Goal: Register for event/course

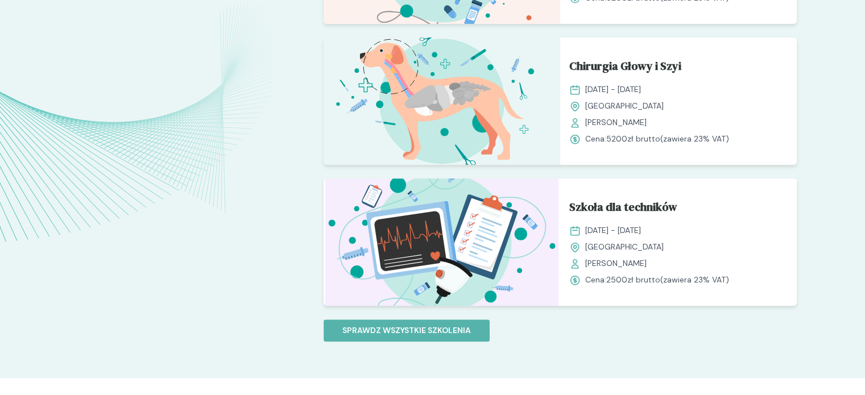
scroll to position [993, 0]
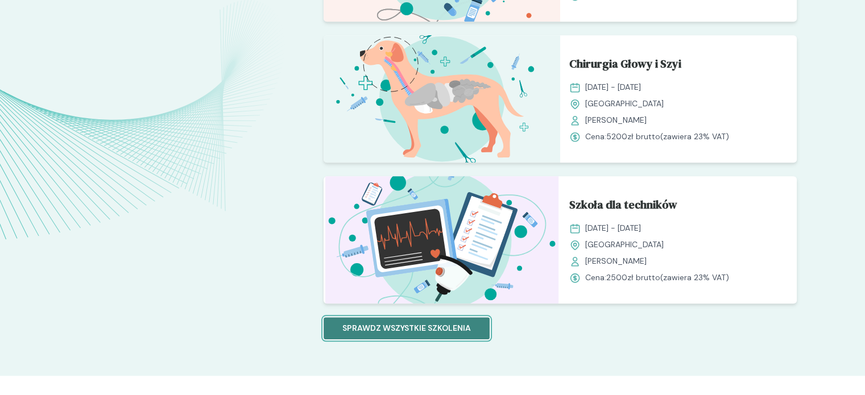
click at [354, 325] on p "Sprawdz wszystkie szkolenia" at bounding box center [406, 328] width 129 height 12
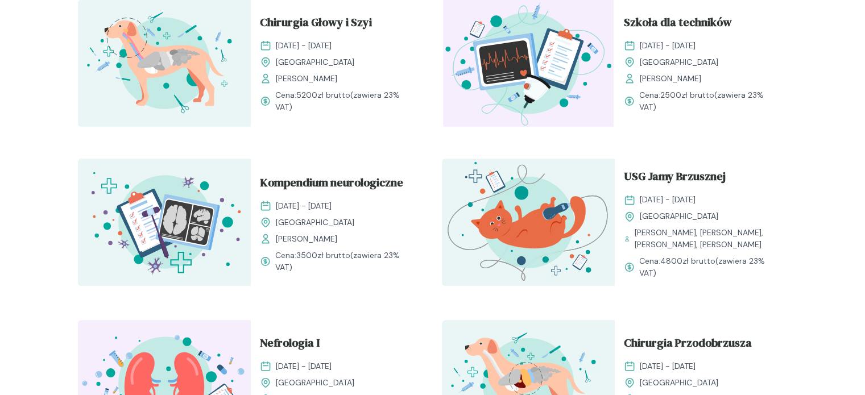
scroll to position [579, 0]
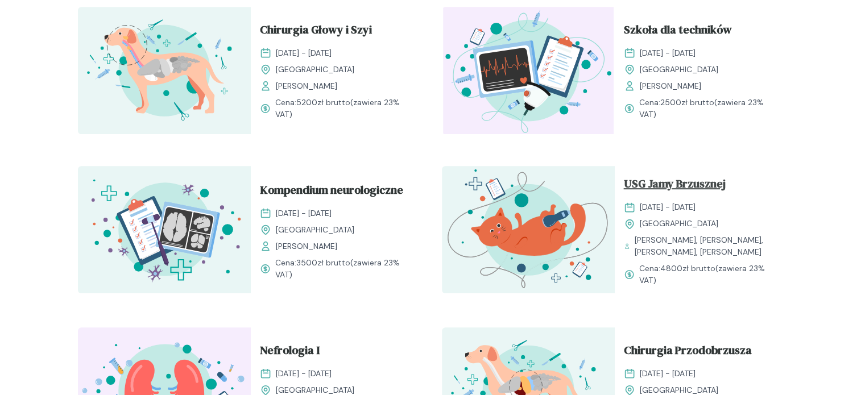
click at [651, 186] on span "USG Jamy Brzusznej" at bounding box center [675, 186] width 102 height 22
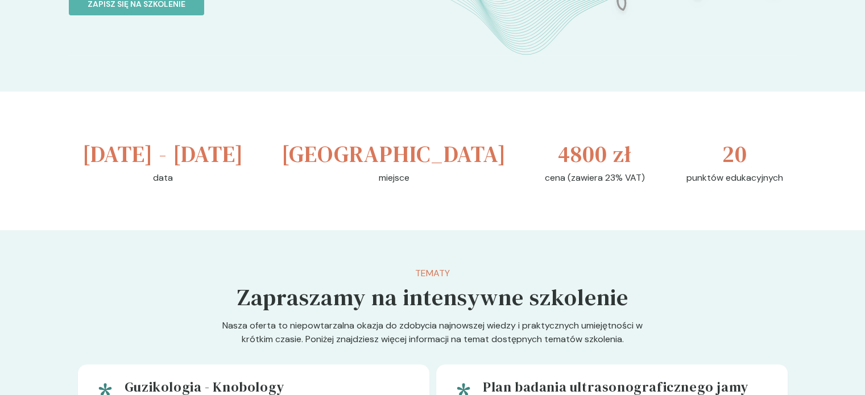
scroll to position [391, 0]
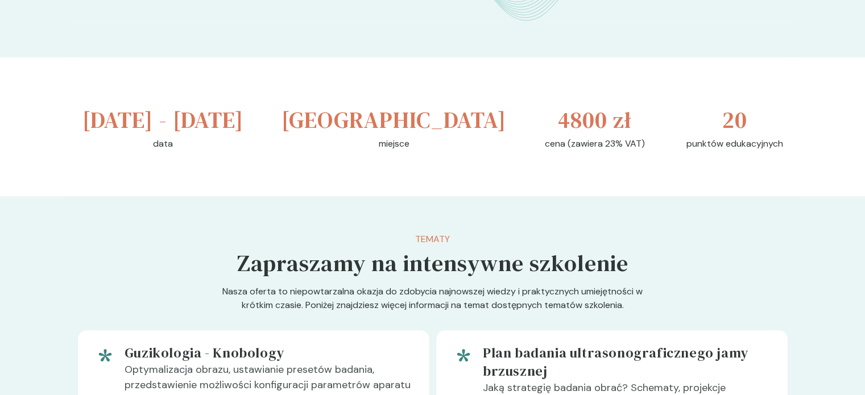
click at [739, 137] on h3 "20" at bounding box center [734, 120] width 25 height 34
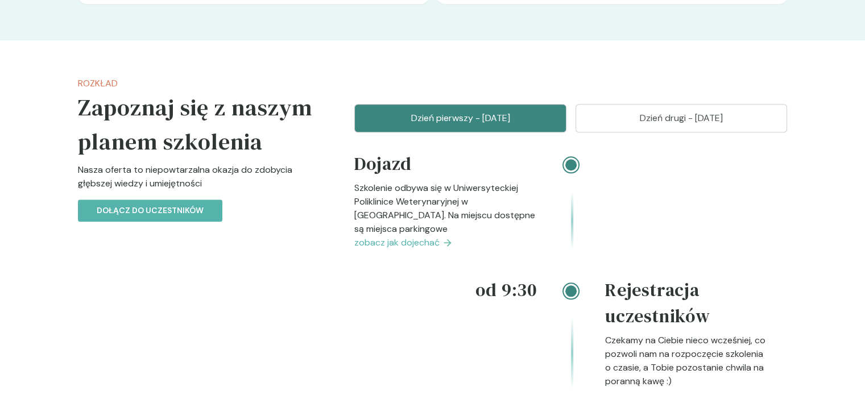
scroll to position [1151, 0]
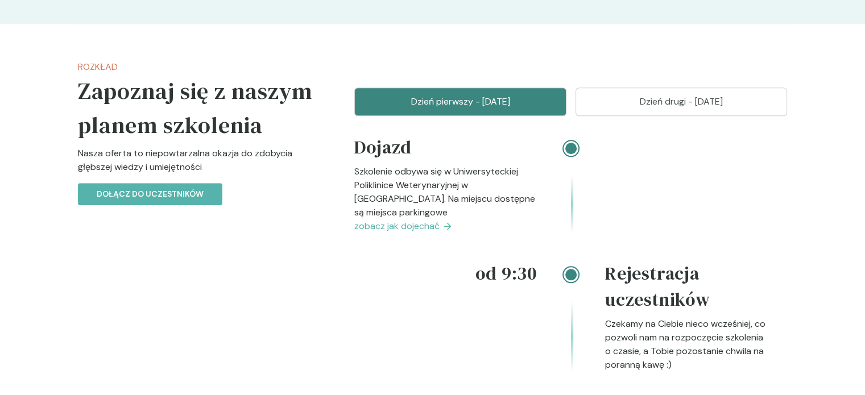
click at [610, 109] on p "Dzień drugi - [DATE]" at bounding box center [682, 102] width 184 height 14
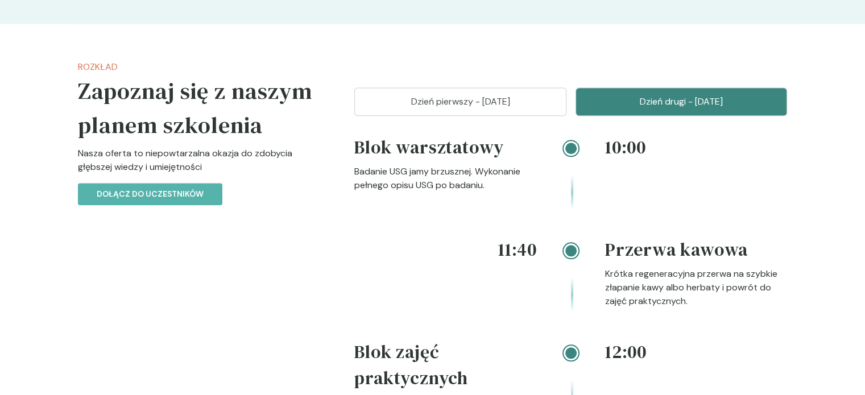
click at [499, 109] on p "Dzień pierwszy - [DATE]" at bounding box center [460, 102] width 184 height 14
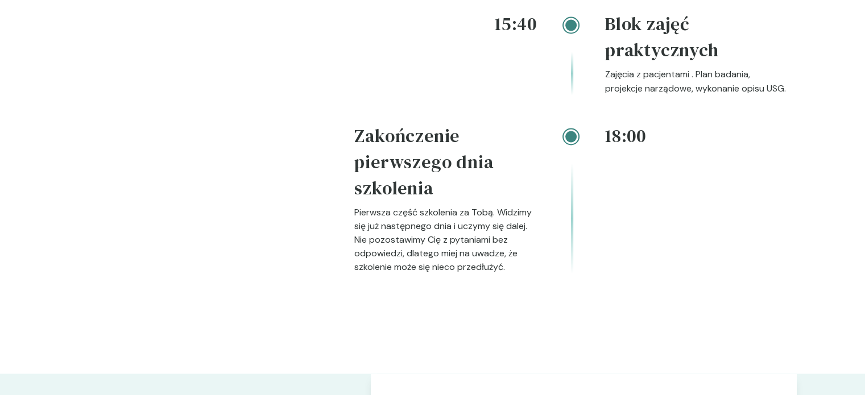
scroll to position [2072, 0]
